Goal: Task Accomplishment & Management: Complete application form

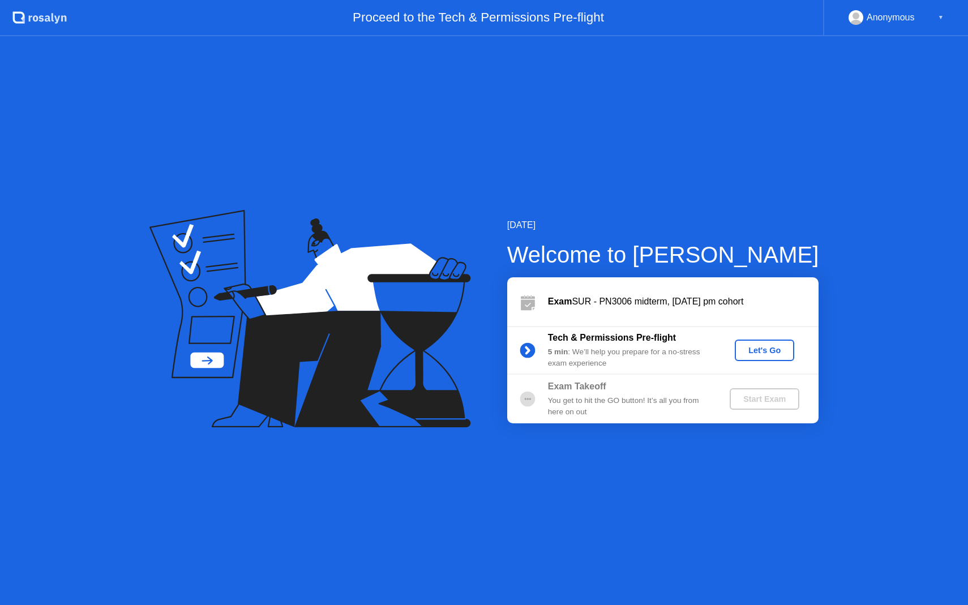
click at [756, 363] on div "Tech & Permissions Pre-flight 5 min : We’ll help you prepare for a no-stress ex…" at bounding box center [662, 350] width 311 height 49
click at [756, 355] on div "Let's Go" at bounding box center [764, 350] width 50 height 9
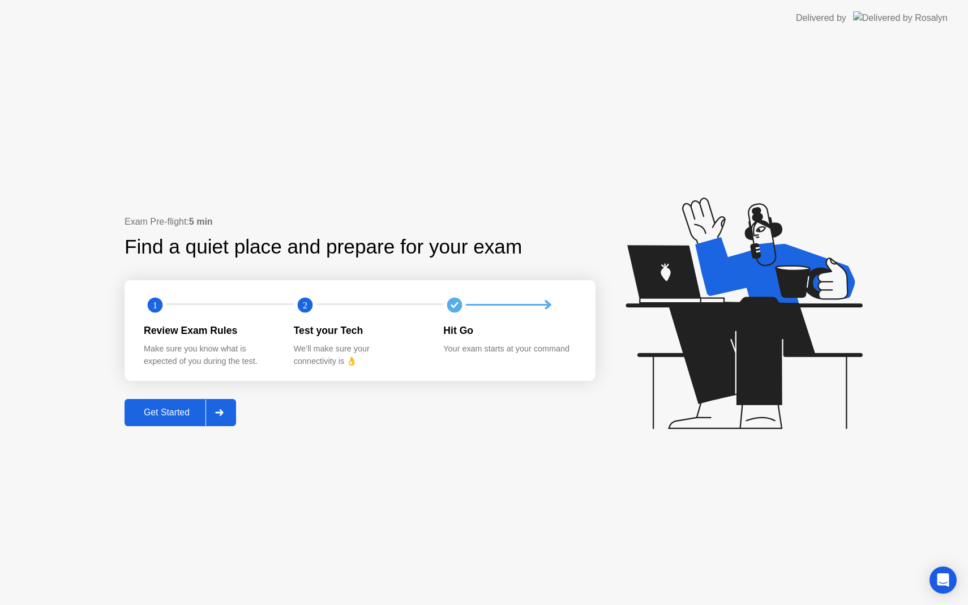
click at [160, 404] on button "Get Started" at bounding box center [180, 412] width 111 height 27
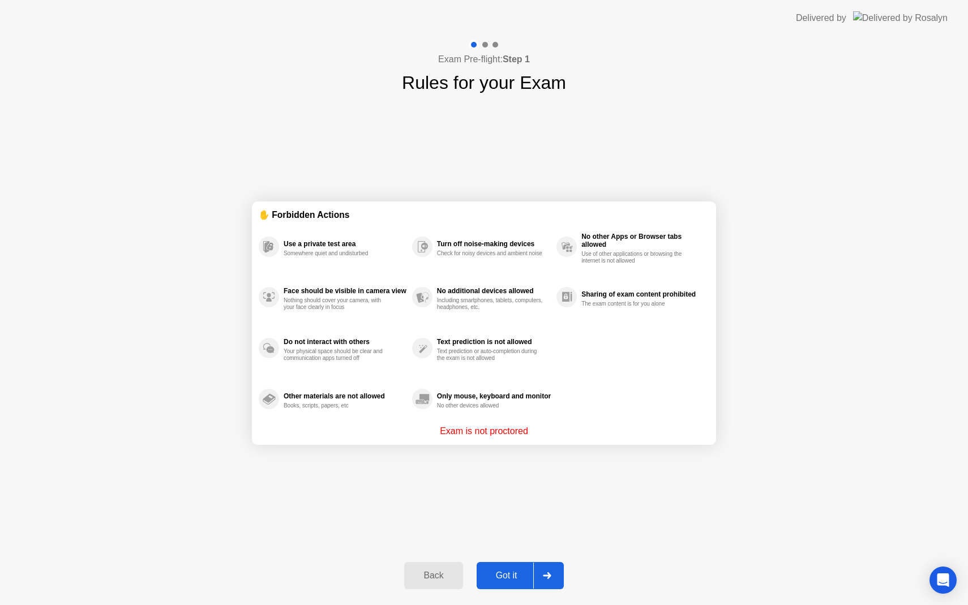
click at [506, 582] on button "Got it" at bounding box center [520, 575] width 87 height 27
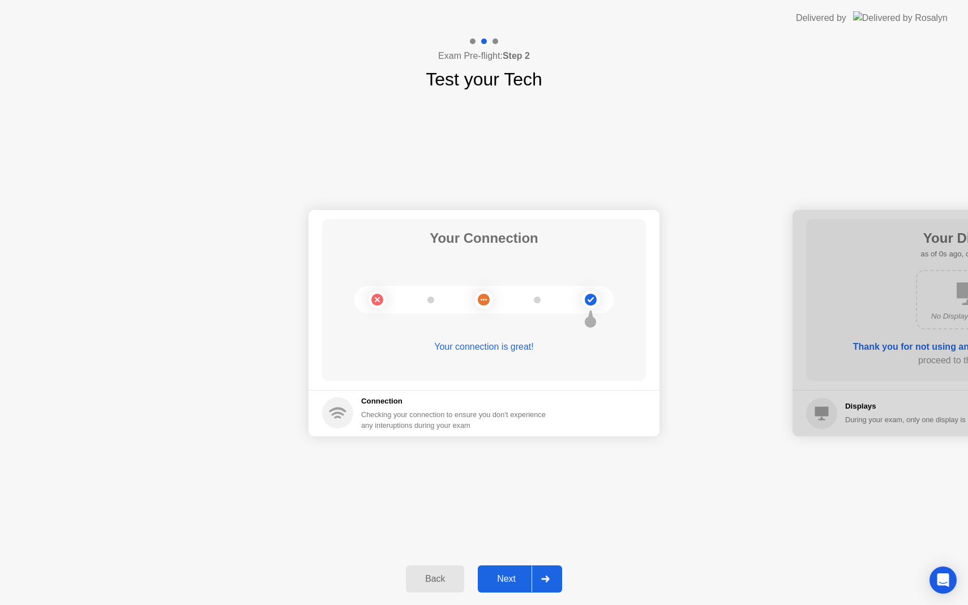
click at [511, 584] on div "Next" at bounding box center [506, 579] width 50 height 10
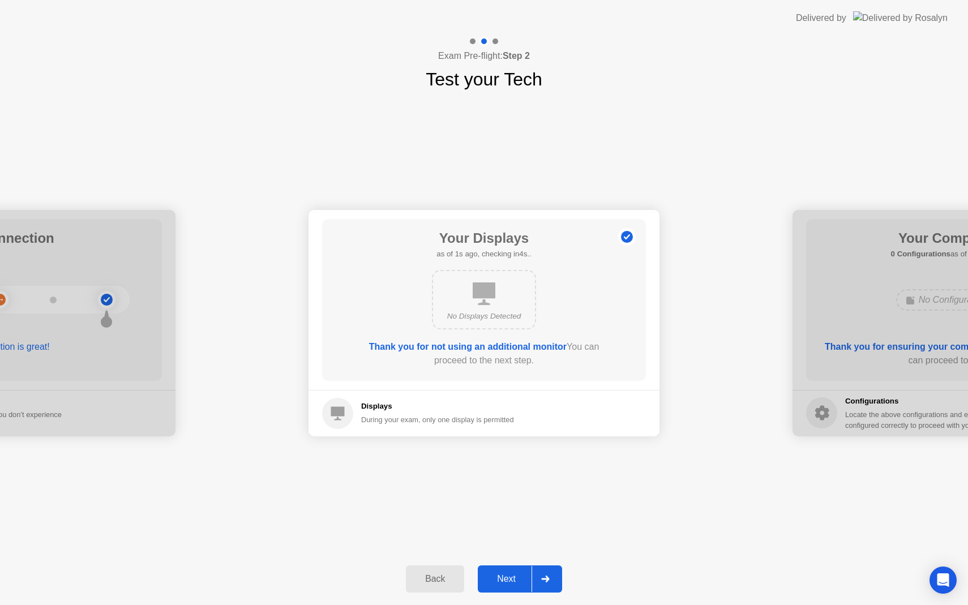
click at [511, 584] on div "Next" at bounding box center [506, 579] width 50 height 10
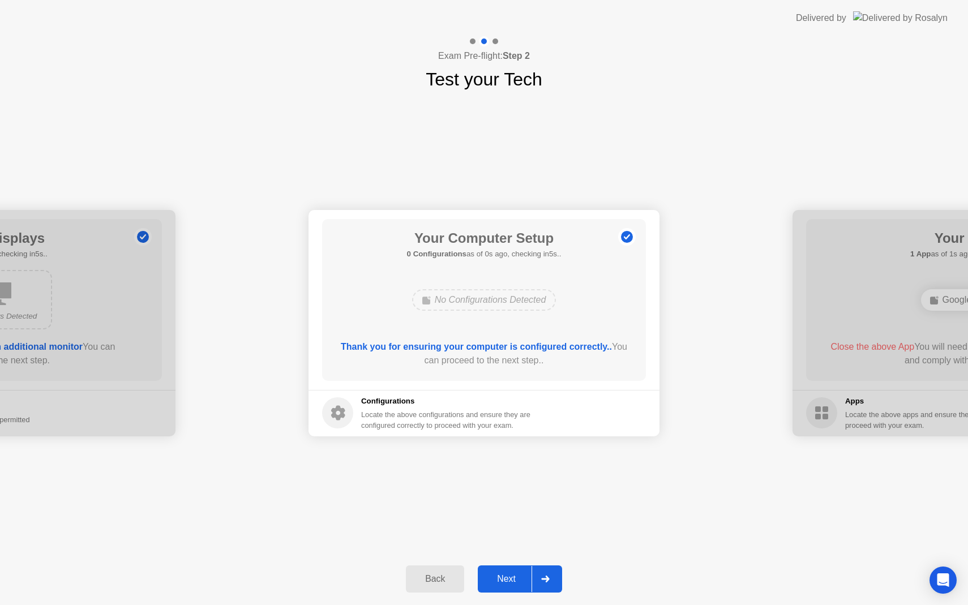
click at [511, 584] on div "Next" at bounding box center [506, 579] width 50 height 10
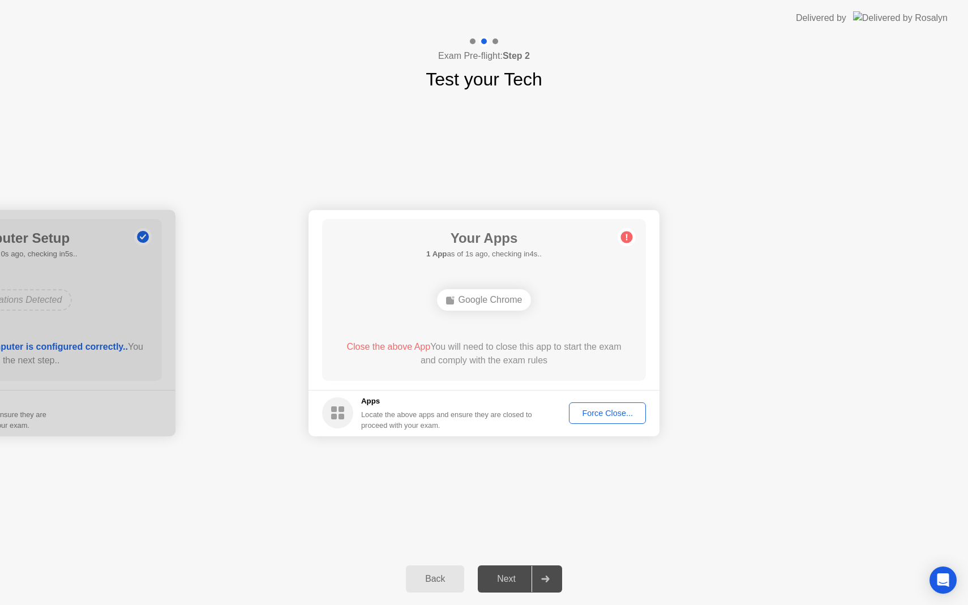
click at [615, 413] on div "Force Close..." at bounding box center [607, 413] width 69 height 9
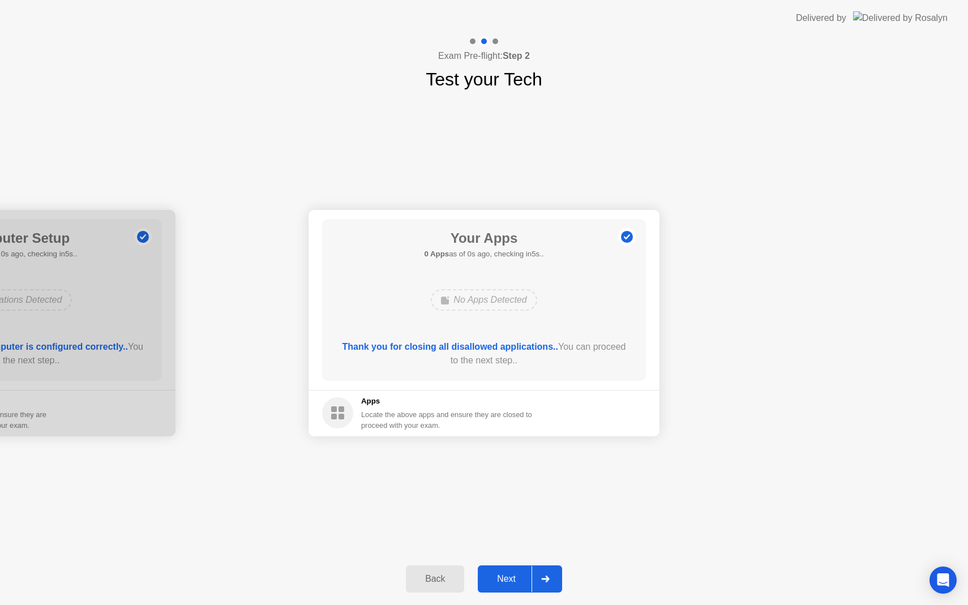
click at [502, 575] on div "Next" at bounding box center [506, 579] width 50 height 10
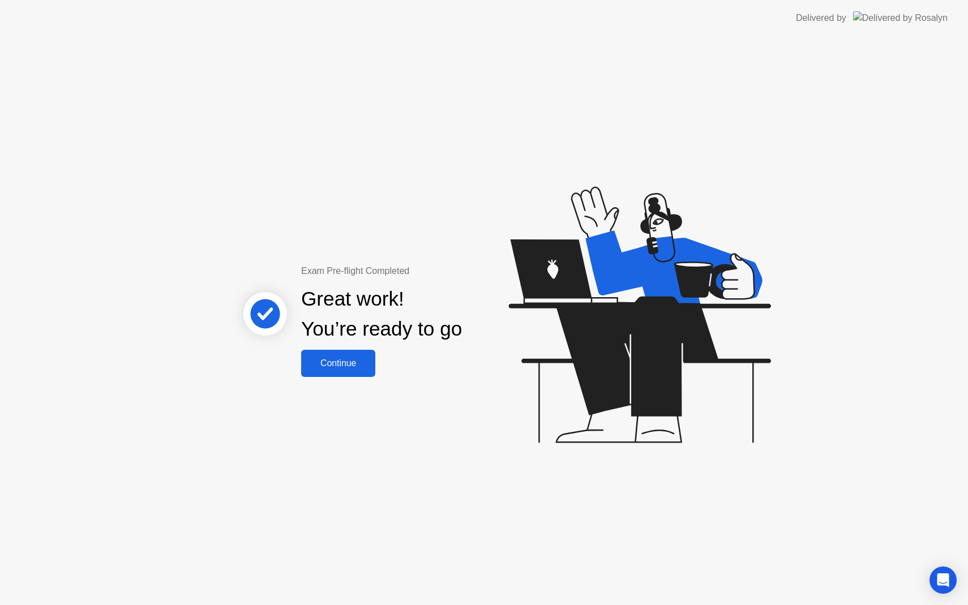
click at [336, 358] on div "Continue" at bounding box center [337, 363] width 67 height 10
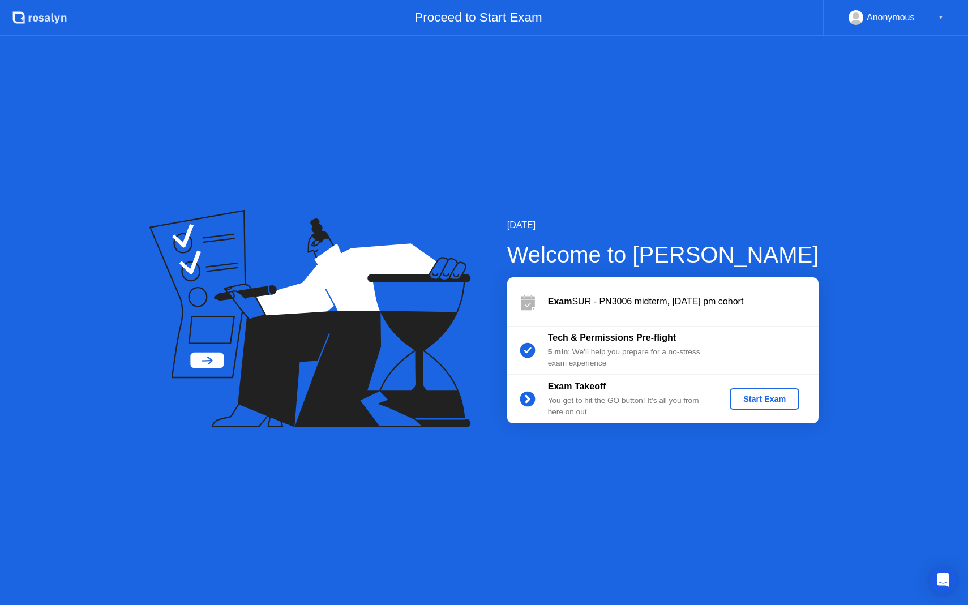
click at [758, 396] on div "Start Exam" at bounding box center [764, 398] width 61 height 9
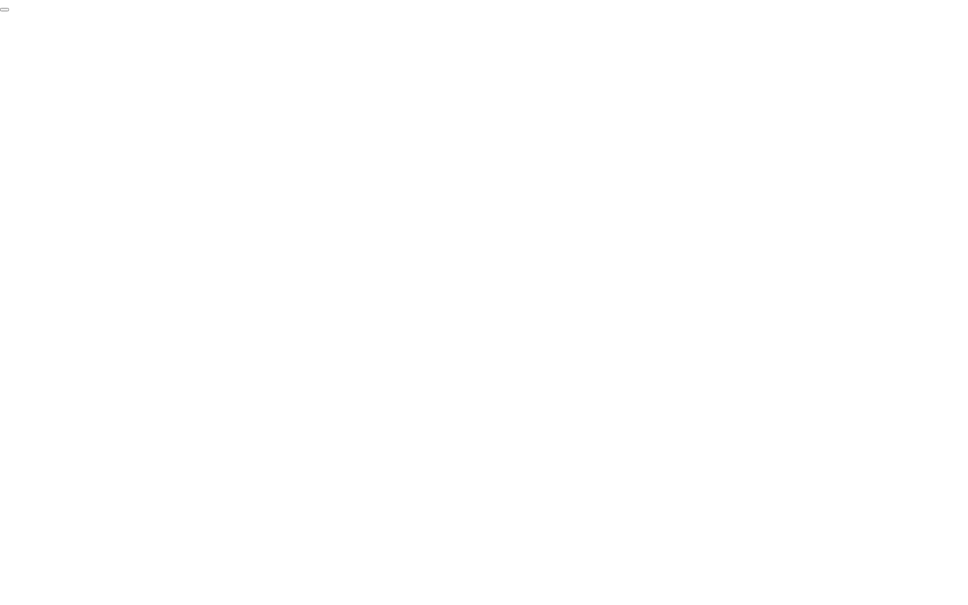
click div "End Proctoring Session"
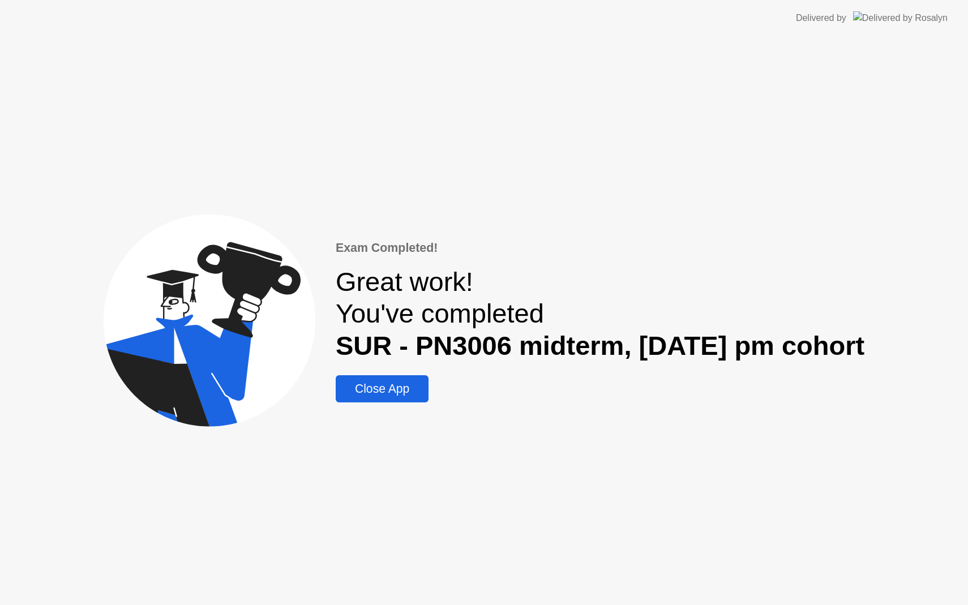
click at [389, 390] on div "Close App" at bounding box center [382, 389] width 86 height 14
